Goal: Book appointment/travel/reservation

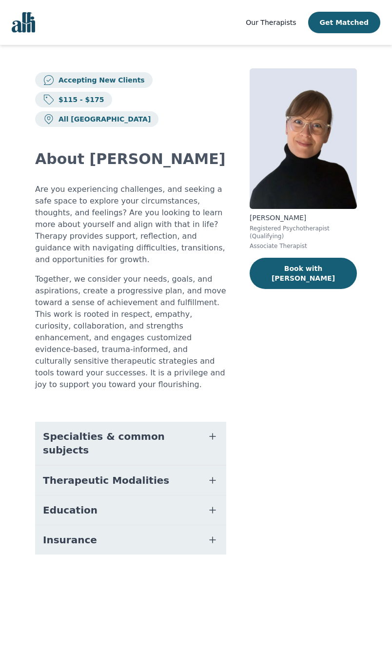
scroll to position [176, 30]
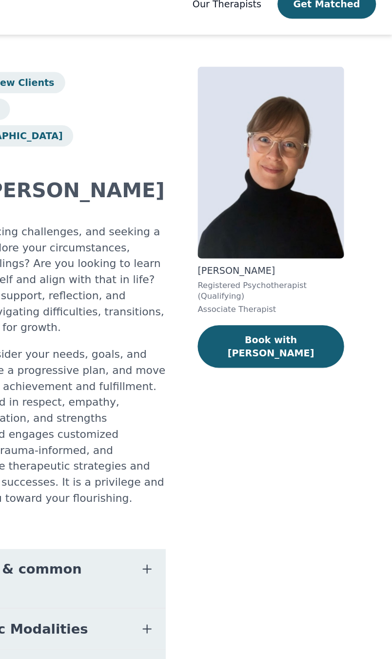
click at [250, 258] on button "Book with [PERSON_NAME]" at bounding box center [303, 273] width 107 height 31
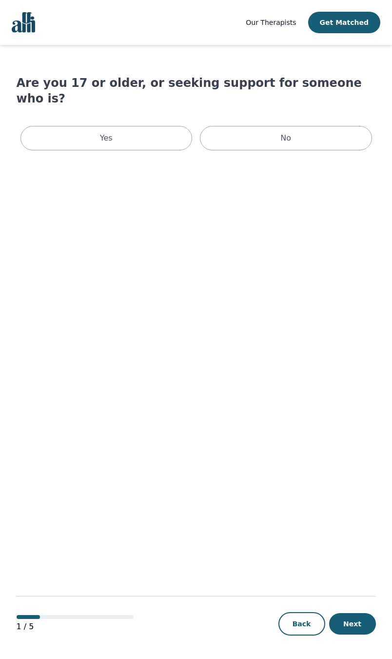
click at [103, 132] on p "Yes" at bounding box center [106, 138] width 13 height 12
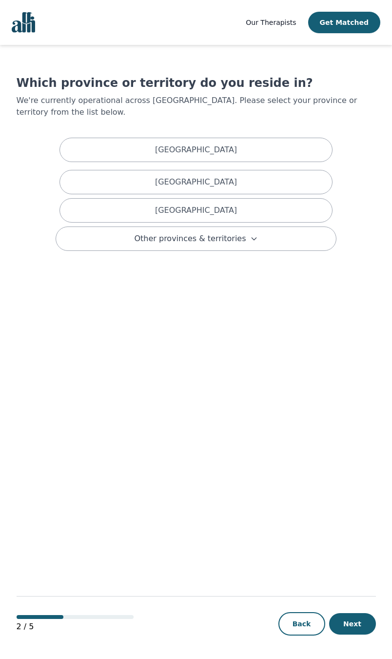
click at [134, 238] on button "Other provinces & territories" at bounding box center [196, 238] width 281 height 24
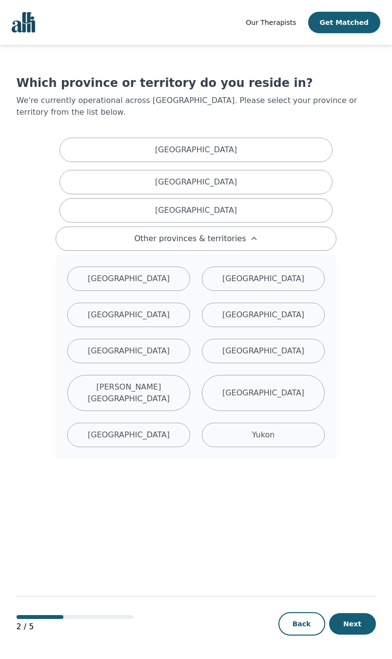
click at [112, 273] on div "[GEOGRAPHIC_DATA]" at bounding box center [128, 278] width 123 height 24
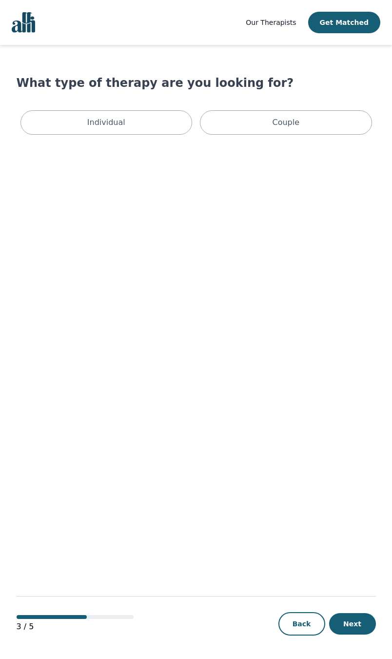
click at [112, 132] on div "Individual" at bounding box center [106, 122] width 172 height 24
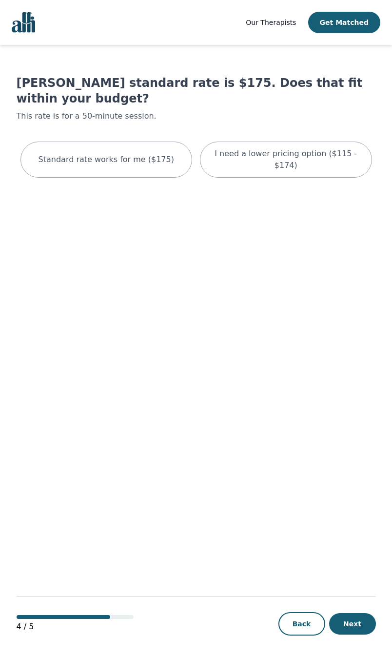
click at [256, 162] on div "I need a lower pricing option ($115 - $174)" at bounding box center [286, 160] width 172 height 36
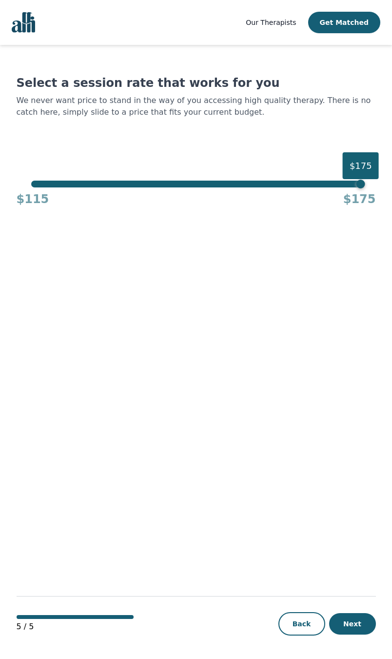
click at [357, 182] on div "$175" at bounding box center [361, 184] width 9 height 9
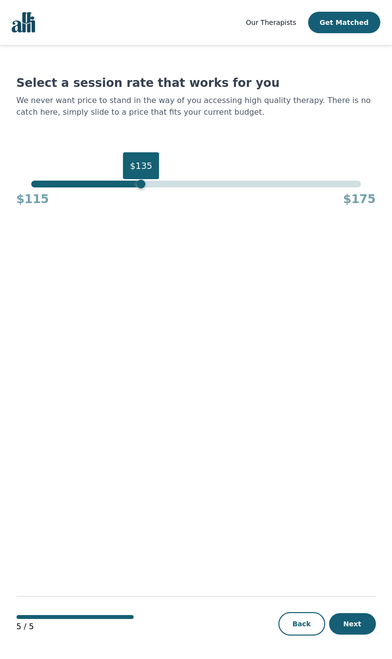
click at [107, 180] on div "Select a session rate that works for you We never want price to stand in the wa…" at bounding box center [197, 141] width 360 height 132
click at [77, 179] on div "Select a session rate that works for you We never want price to stand in the wa…" at bounding box center [197, 141] width 360 height 132
click at [84, 192] on div "$115 $175" at bounding box center [197, 197] width 360 height 20
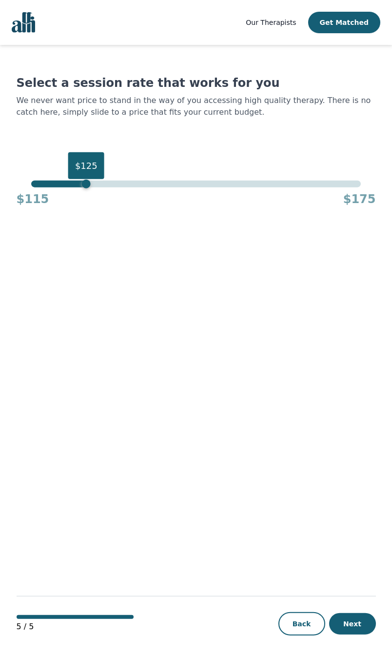
scroll to position [84, 0]
click at [365, 620] on button "Next" at bounding box center [352, 623] width 47 height 21
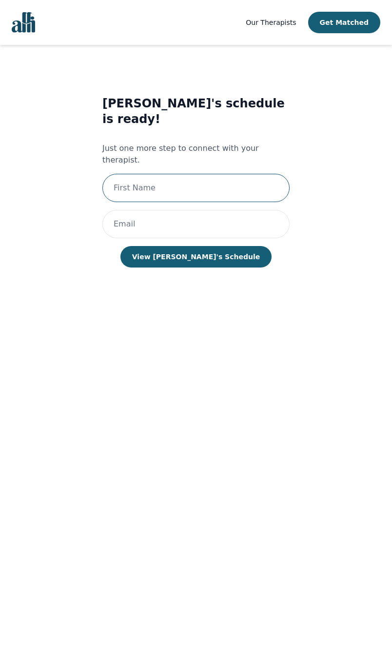
click at [135, 174] on input "text" at bounding box center [195, 188] width 187 height 28
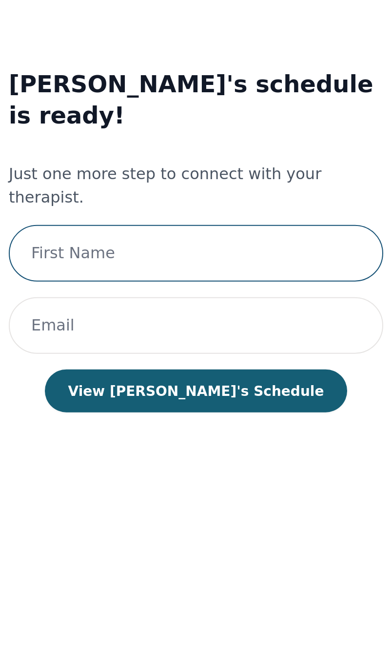
type input "[PERSON_NAME]"
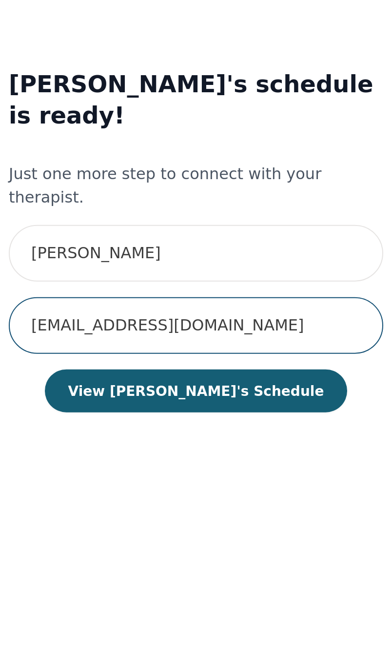
type input "[EMAIL_ADDRESS][DOMAIN_NAME]"
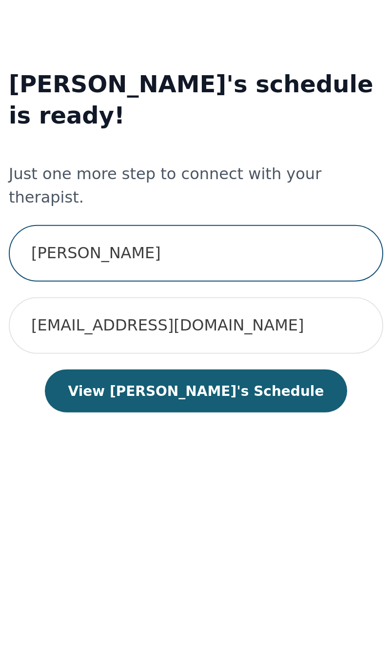
click at [102, 174] on input "[PERSON_NAME]" at bounding box center [195, 188] width 187 height 28
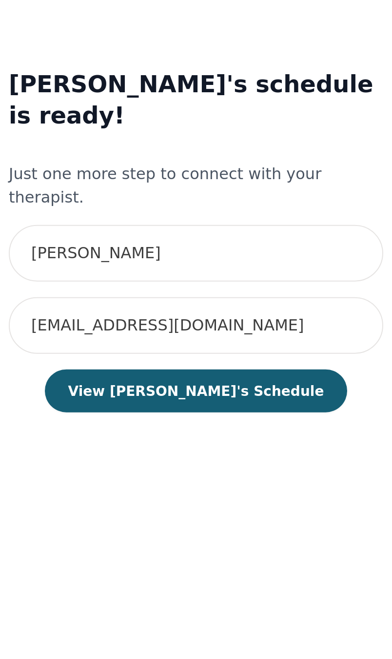
click at [122, 246] on button "View [PERSON_NAME]'s Schedule" at bounding box center [196, 256] width 151 height 21
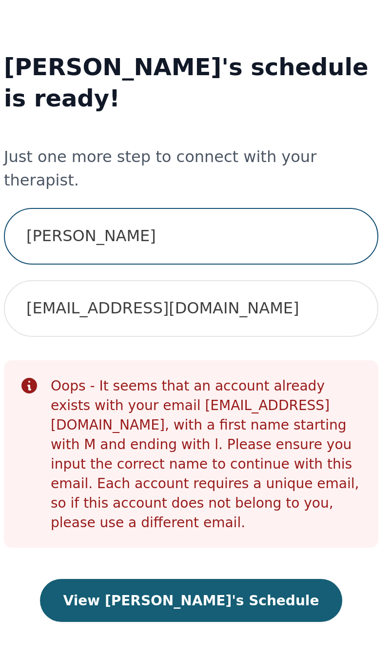
click at [102, 174] on input "[PERSON_NAME]" at bounding box center [195, 188] width 187 height 28
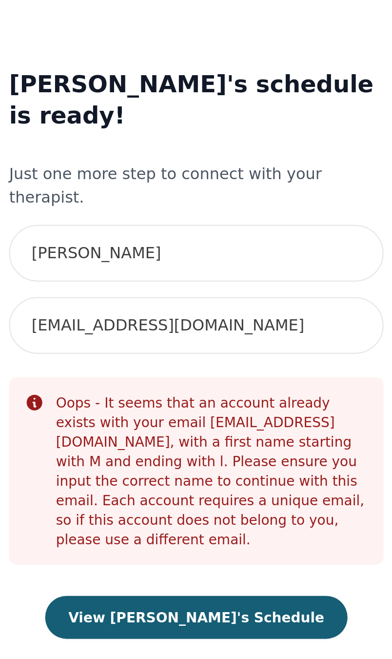
click at [181, 258] on div "Oops - It seems that an account already exists with your email [EMAIL_ADDRESS][…" at bounding box center [204, 297] width 156 height 78
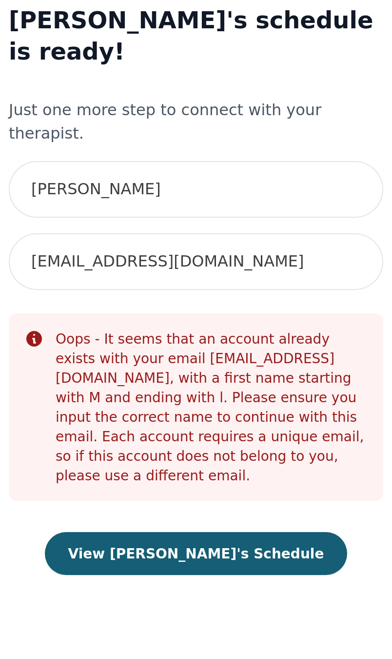
click at [121, 359] on button "View [PERSON_NAME]'s Schedule" at bounding box center [196, 369] width 151 height 21
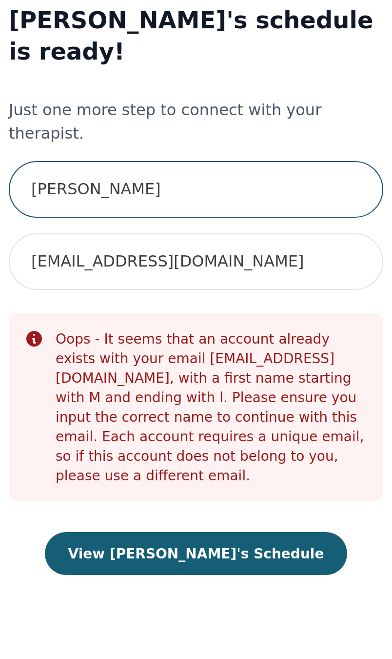
click at [102, 174] on input "[PERSON_NAME]" at bounding box center [195, 188] width 187 height 28
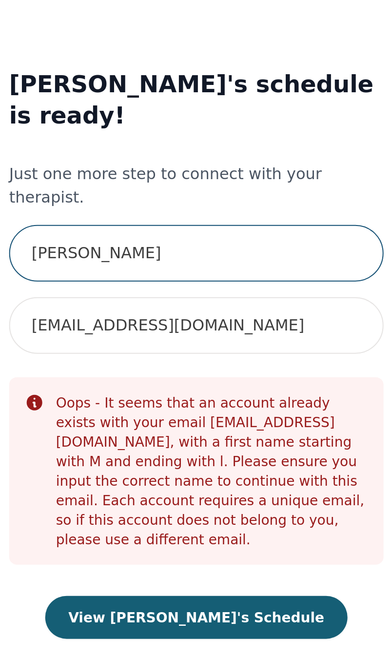
type input "[PERSON_NAME]"
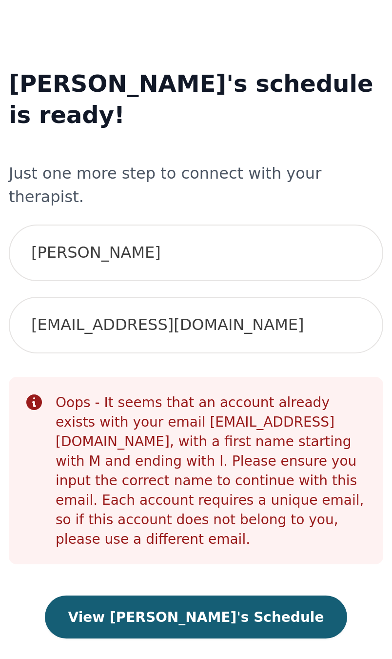
click at [121, 359] on button "View [PERSON_NAME]'s Schedule" at bounding box center [196, 369] width 151 height 21
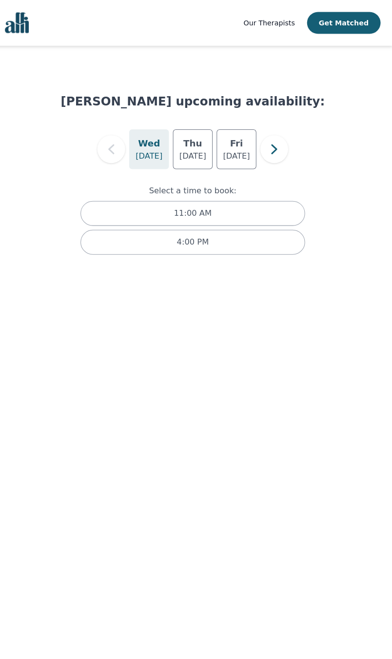
click at [183, 152] on p "[DATE]" at bounding box center [196, 153] width 26 height 12
click at [230, 156] on p "[DATE]" at bounding box center [239, 153] width 26 height 12
click at [159, 146] on div "[DATE]" at bounding box center [153, 146] width 39 height 39
click at [178, 211] on p "11:00 AM" at bounding box center [196, 209] width 37 height 12
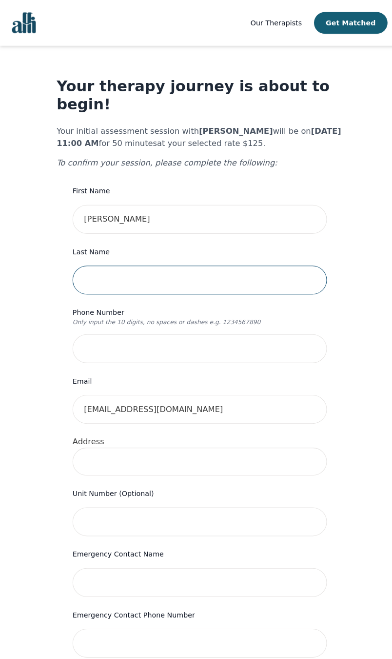
click at [111, 261] on input "text" at bounding box center [196, 275] width 250 height 28
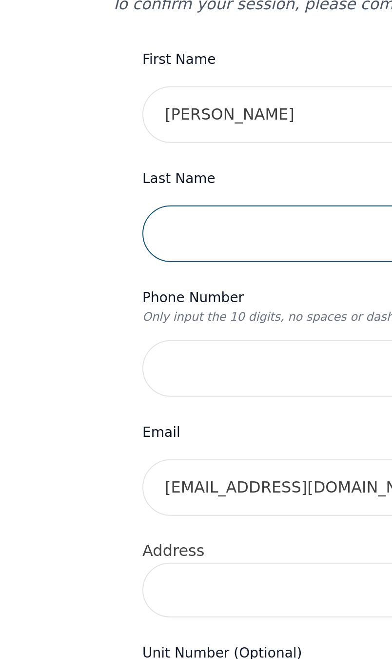
type input "[PERSON_NAME]"
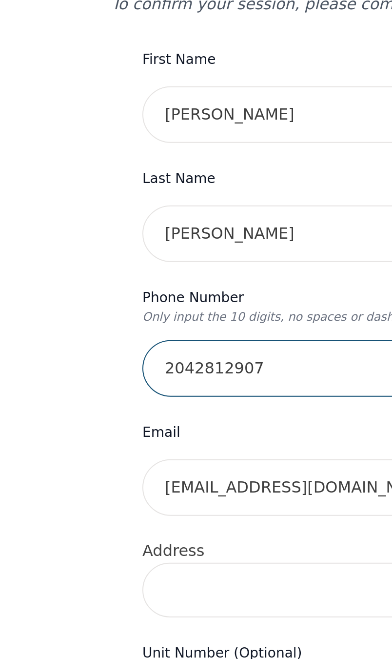
type input "2042812907"
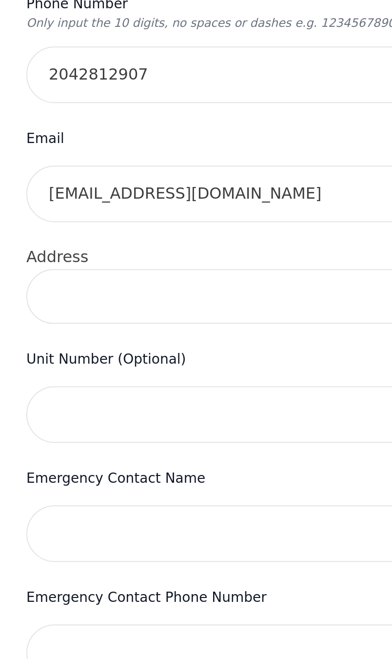
scroll to position [18, 0]
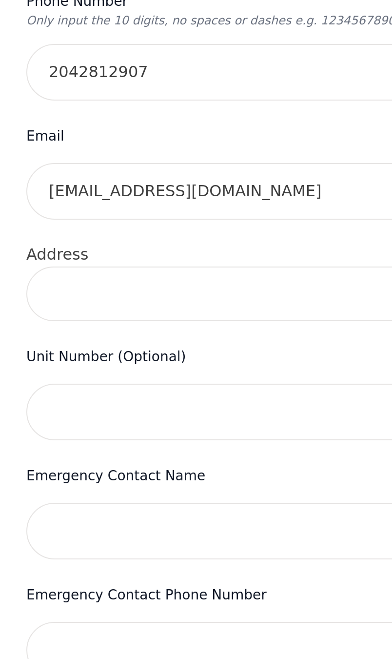
click at [71, 421] on input at bounding box center [196, 434] width 250 height 27
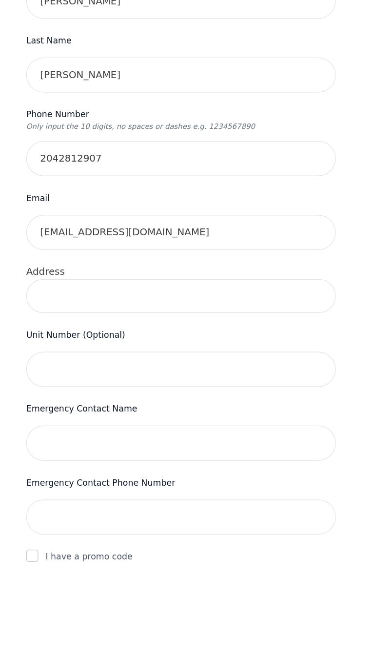
type input "1"
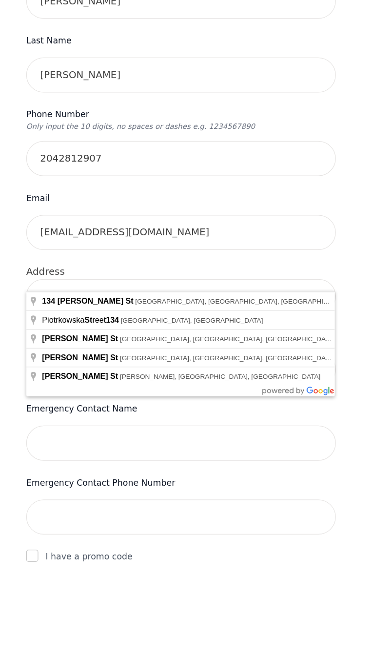
scroll to position [153, 0]
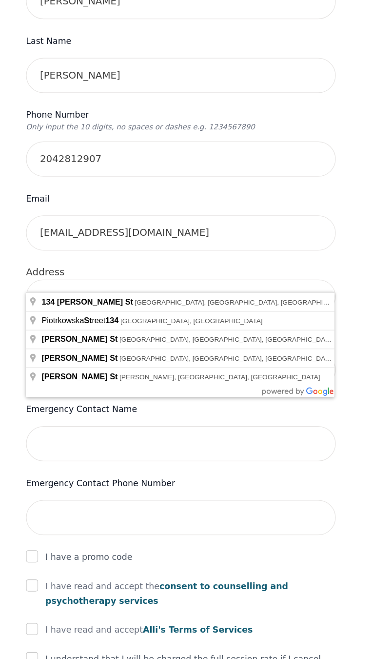
type input "[STREET_ADDRESS][PERSON_NAME]"
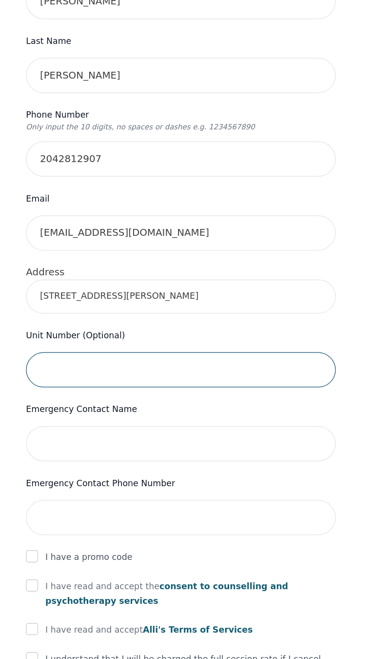
click at [71, 344] on input "text" at bounding box center [196, 358] width 250 height 28
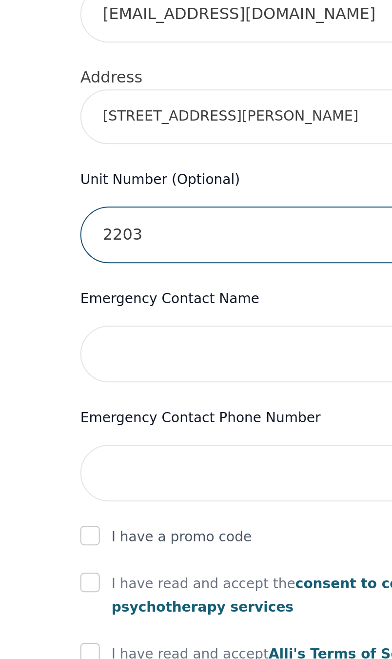
type input "2203"
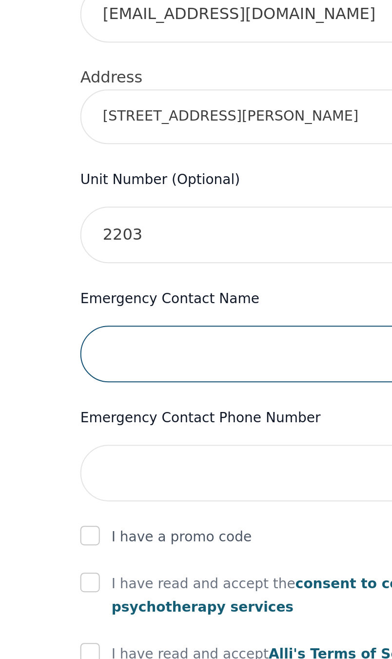
click at [169, 404] on input "text" at bounding box center [196, 418] width 250 height 28
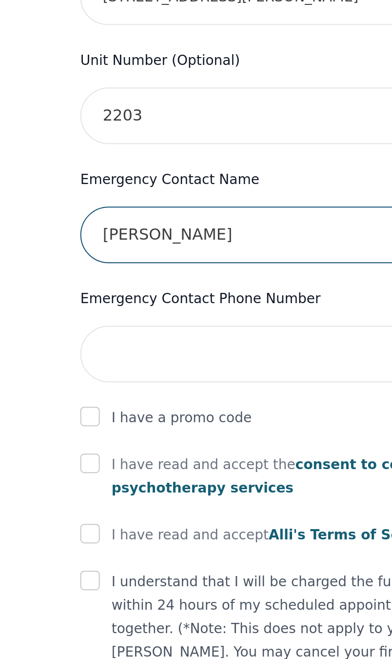
type input "[PERSON_NAME]"
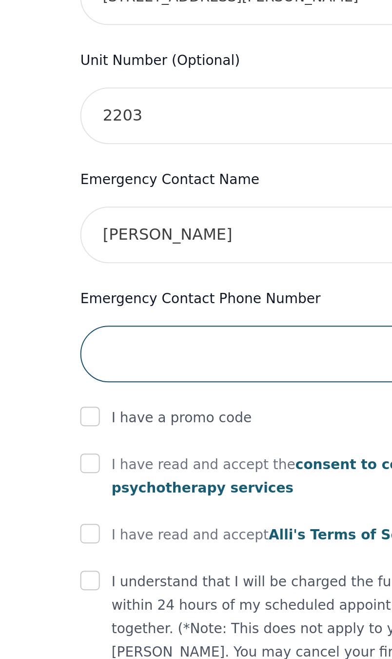
click at [162, 464] on input "tel" at bounding box center [196, 478] width 250 height 28
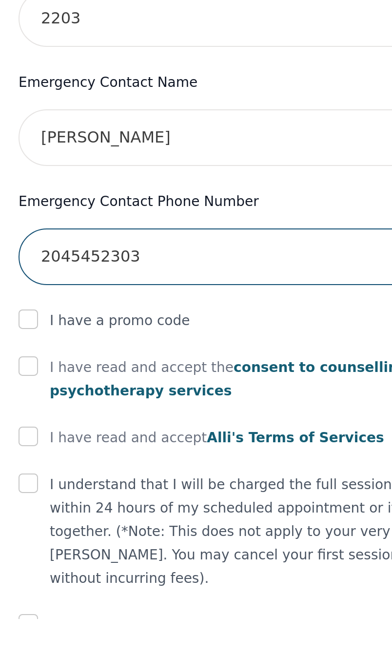
type input "2045452303"
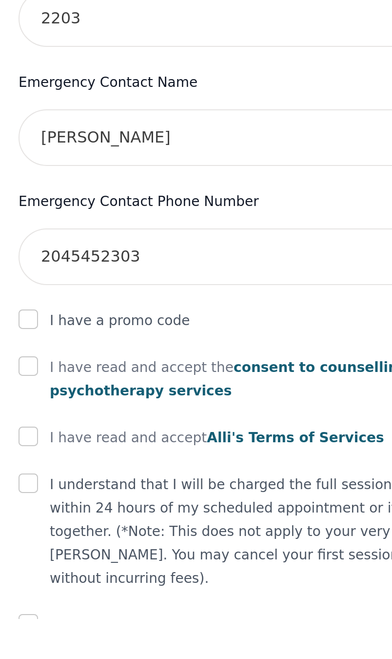
click at [71, 527] on input "checkbox" at bounding box center [76, 532] width 10 height 10
checkbox input "true"
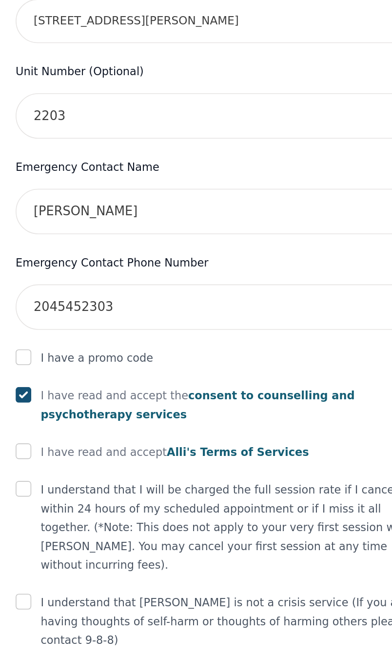
click at [71, 507] on input "checkbox" at bounding box center [76, 512] width 10 height 10
checkbox input "true"
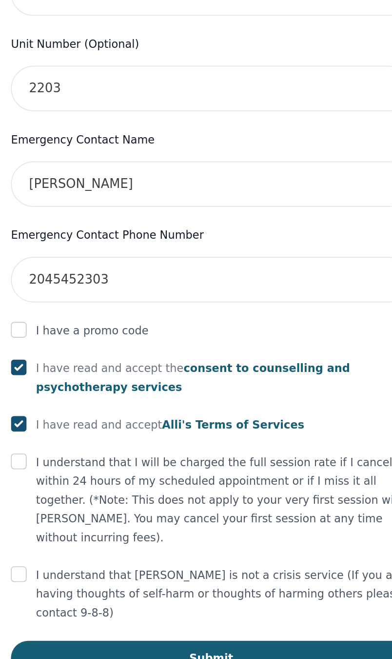
click at [71, 530] on input "checkbox" at bounding box center [76, 535] width 10 height 10
checkbox input "true"
click at [56, 335] on div "Your therapy journey is about to begin! Your initial assessment session with [P…" at bounding box center [196, 267] width 281 height 801
click at [71, 601] on input "checkbox" at bounding box center [76, 606] width 10 height 10
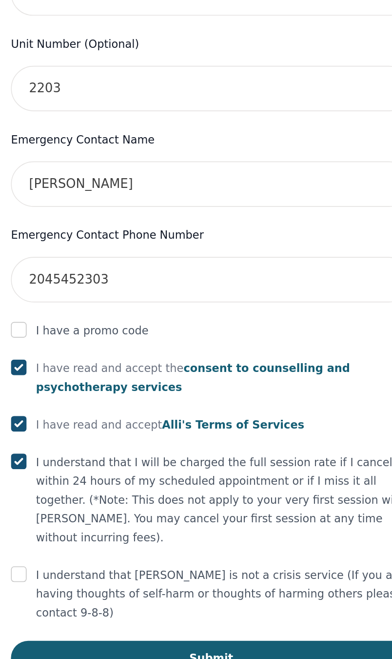
click at [71, 601] on input "checkbox" at bounding box center [76, 606] width 10 height 10
checkbox input "true"
click at [172, 647] on button "Submit" at bounding box center [196, 657] width 250 height 21
